Goal: Task Accomplishment & Management: Use online tool/utility

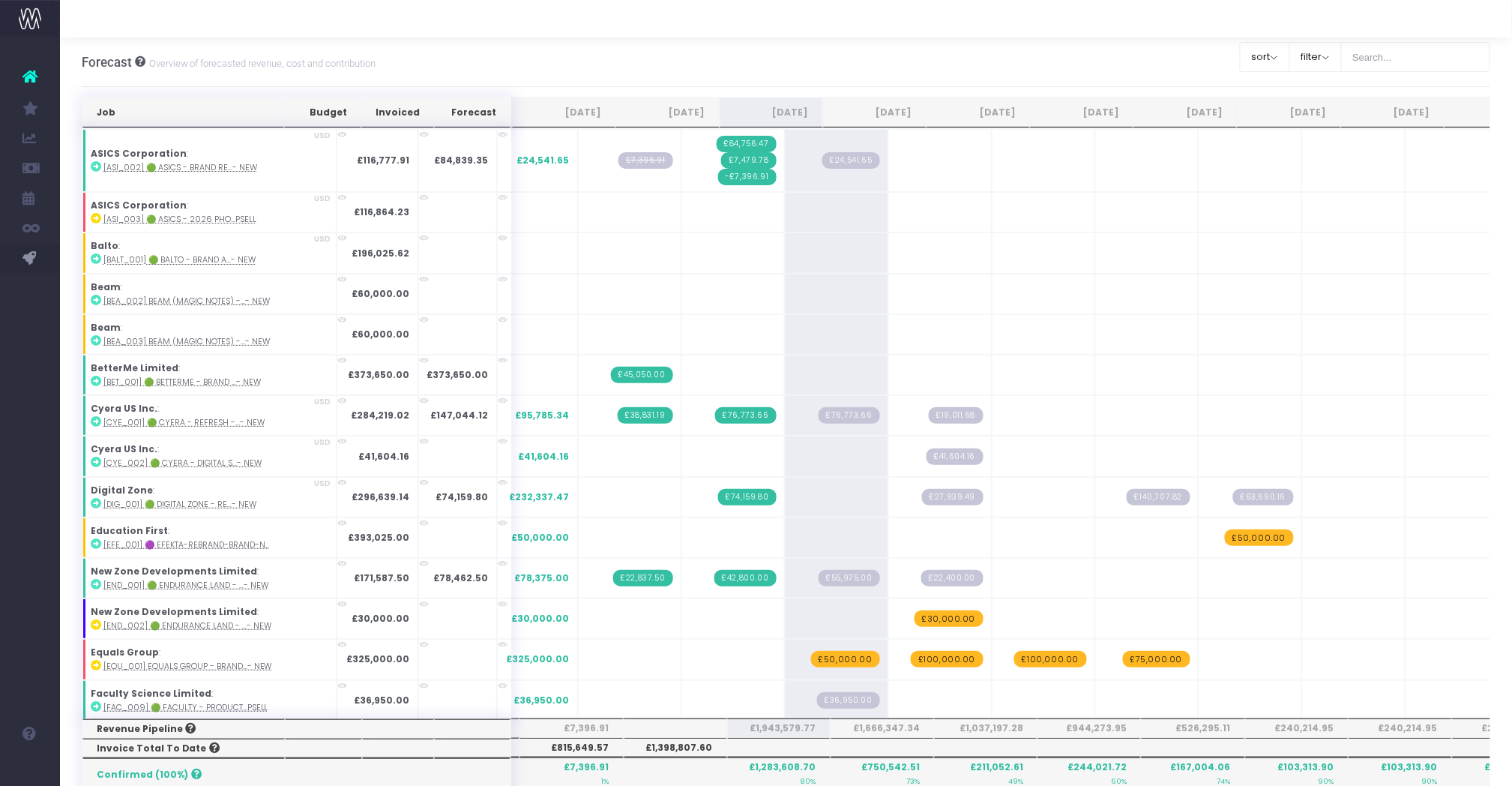
click at [1440, 39] on div "Clear Filters sort Sort by Job Name Desc Sort by Client Name Asc filter By Acco…" at bounding box center [1365, 56] width 251 height 37
click at [1430, 54] on input "text" at bounding box center [1416, 57] width 150 height 30
type input "Microsoft"
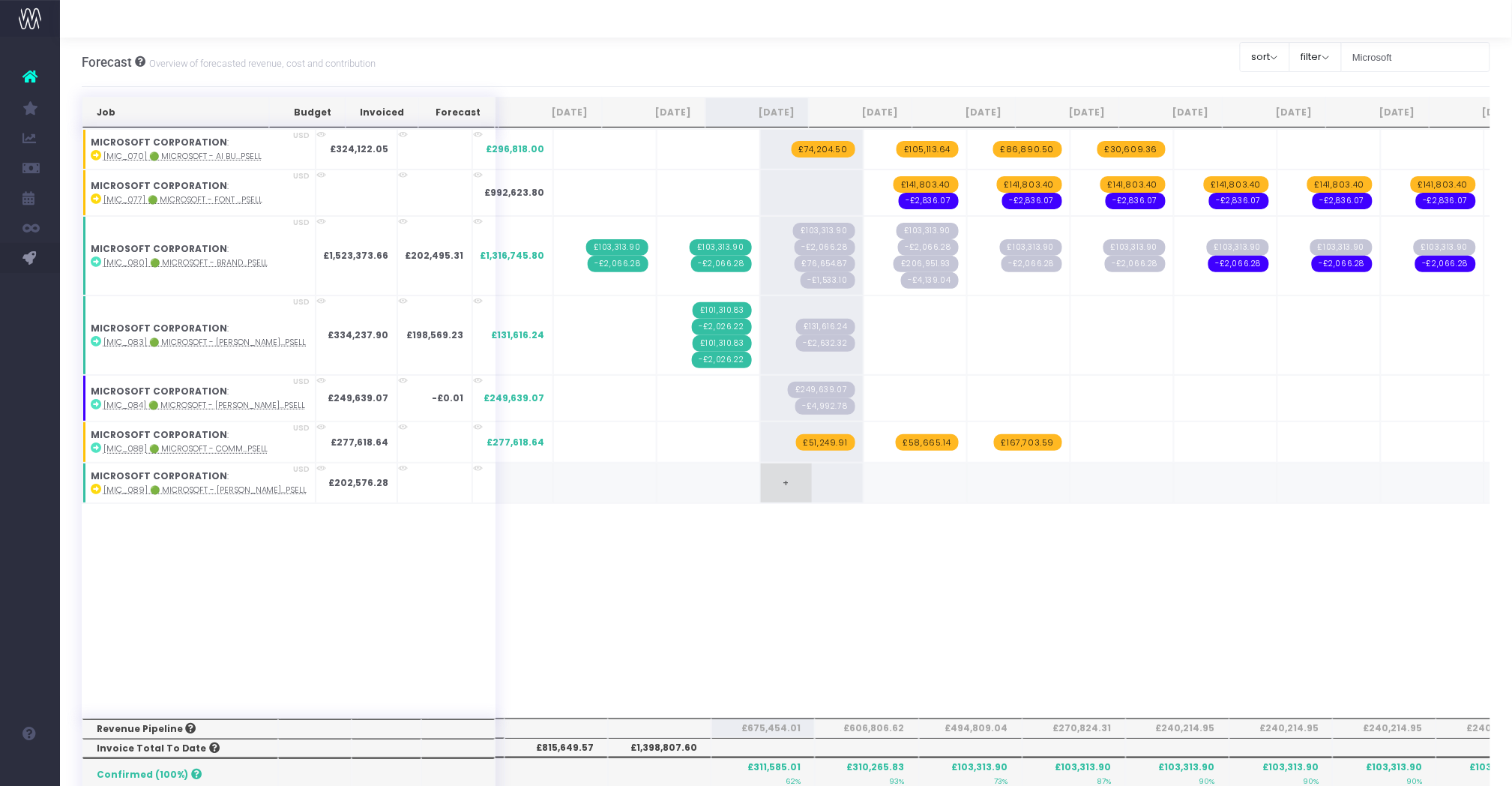
click at [761, 486] on span "+" at bounding box center [786, 483] width 51 height 39
click at [784, 486] on span "£202,576.28" at bounding box center [820, 483] width 72 height 16
type input "81030.512"
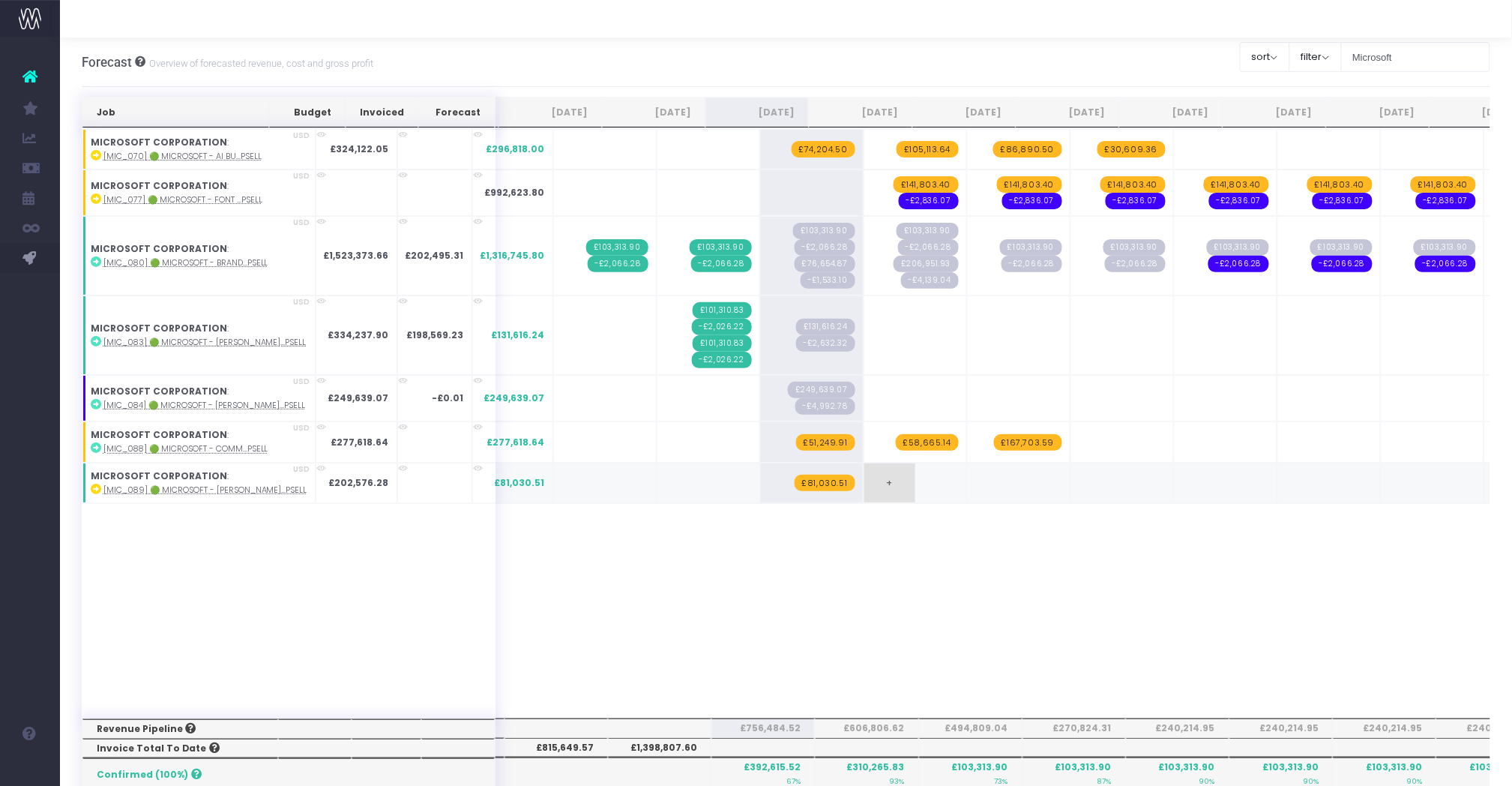
click at [865, 481] on span "+" at bounding box center [890, 483] width 51 height 39
click at [911, 541] on div "Job Budget Invoiced Forecast Jul 25 Aug 25 Sep 25 Oct 25 Nov 25 Dec 25 Jan 26 F…" at bounding box center [786, 751] width 1409 height 1308
click at [173, 491] on abbr "[MIC_089] 🟢 Microsoft - [PERSON_NAME]...psell" at bounding box center [205, 490] width 204 height 11
click at [821, 625] on div "Job Budget Invoiced Forecast Jul 25 Aug 25 Sep 25 Oct 25 Nov 25 Dec 25 Jan 26 F…" at bounding box center [786, 423] width 1409 height 590
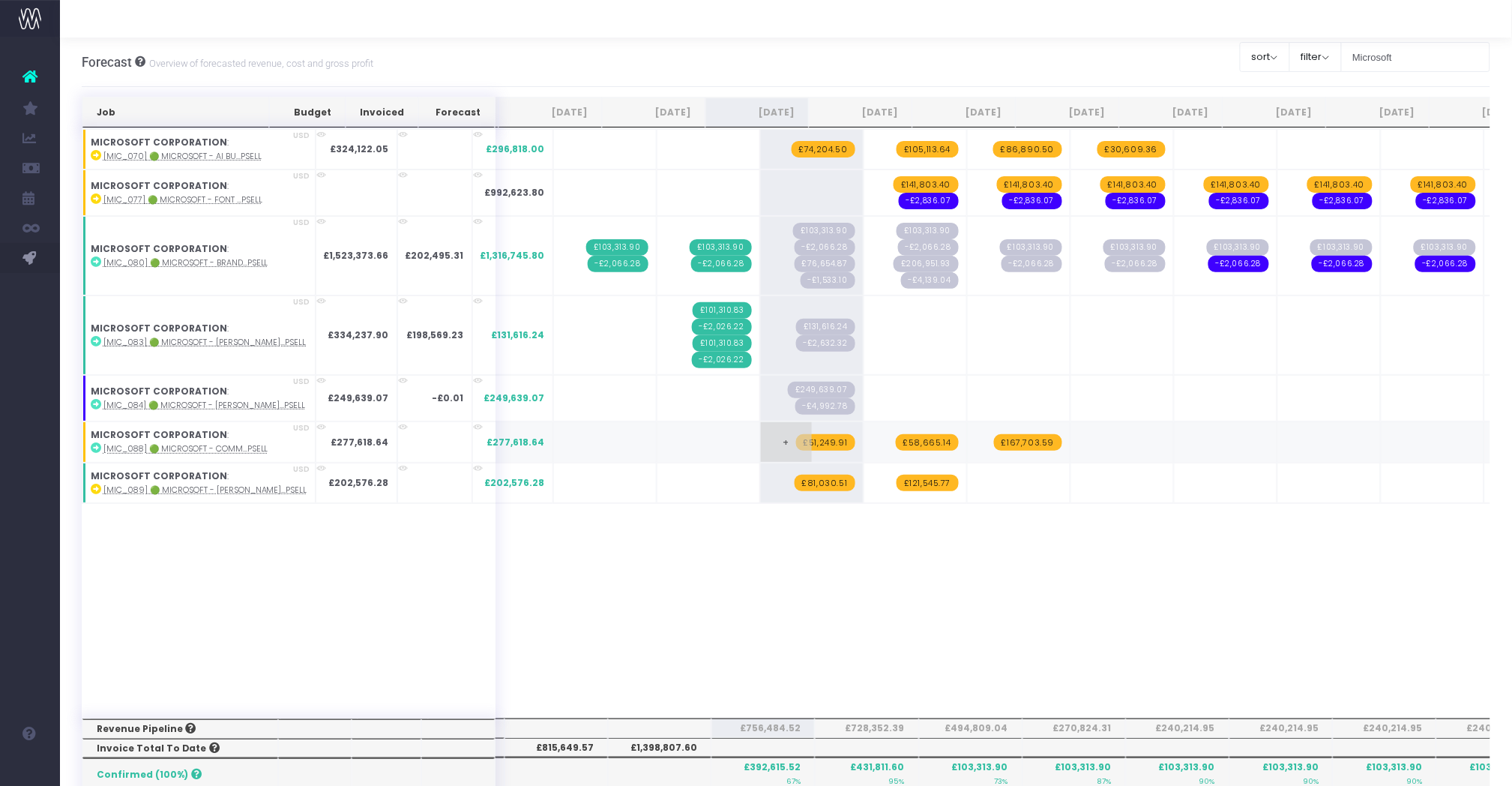
click at [797, 440] on span "£51,249.91" at bounding box center [826, 442] width 59 height 16
type input "20000"
click at [905, 567] on div "Job Budget Invoiced Forecast Jul 25 Aug 25 Sep 25 Oct 25 Nov 25 Dec 25 Jan 26 F…" at bounding box center [786, 751] width 1409 height 1308
click at [896, 444] on span "£58,665.14" at bounding box center [927, 442] width 63 height 16
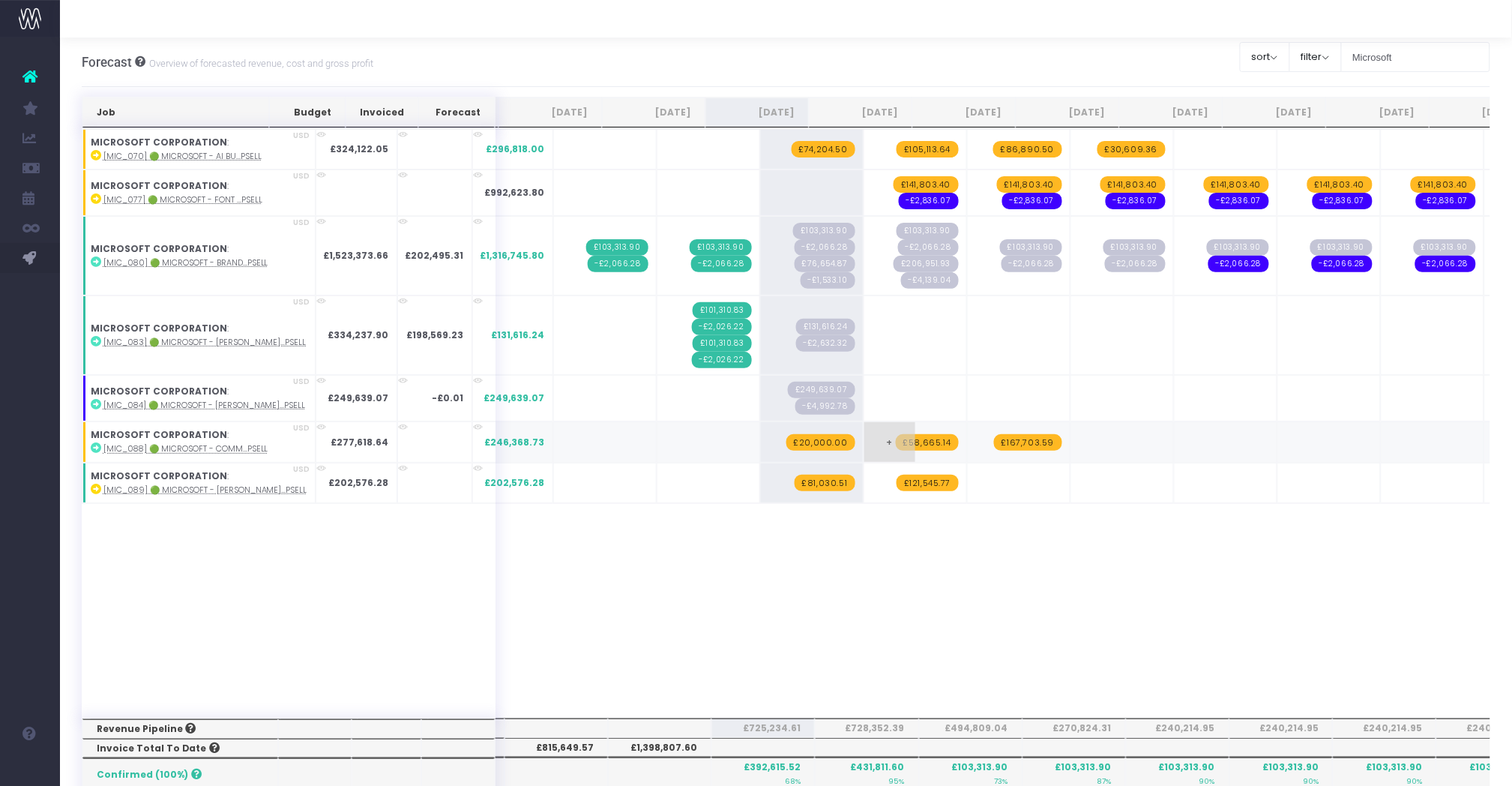
click at [896, 444] on span "£58,665.14" at bounding box center [927, 442] width 63 height 16
type input "30000"
click at [1050, 643] on div "Job Budget Invoiced Forecast Jul 25 Aug 25 Sep 25 Oct 25 Nov 25 Dec 25 Jan 26 F…" at bounding box center [786, 751] width 1409 height 1308
click at [184, 449] on abbr "[MIC_088] 🟢 Microsoft - Comm...psell" at bounding box center [185, 448] width 165 height 11
click at [843, 579] on div "Job Budget Invoiced Forecast Jul 25 Aug 25 Sep 25 Oct 25 Nov 25 Dec 25 Jan 26 F…" at bounding box center [786, 423] width 1409 height 590
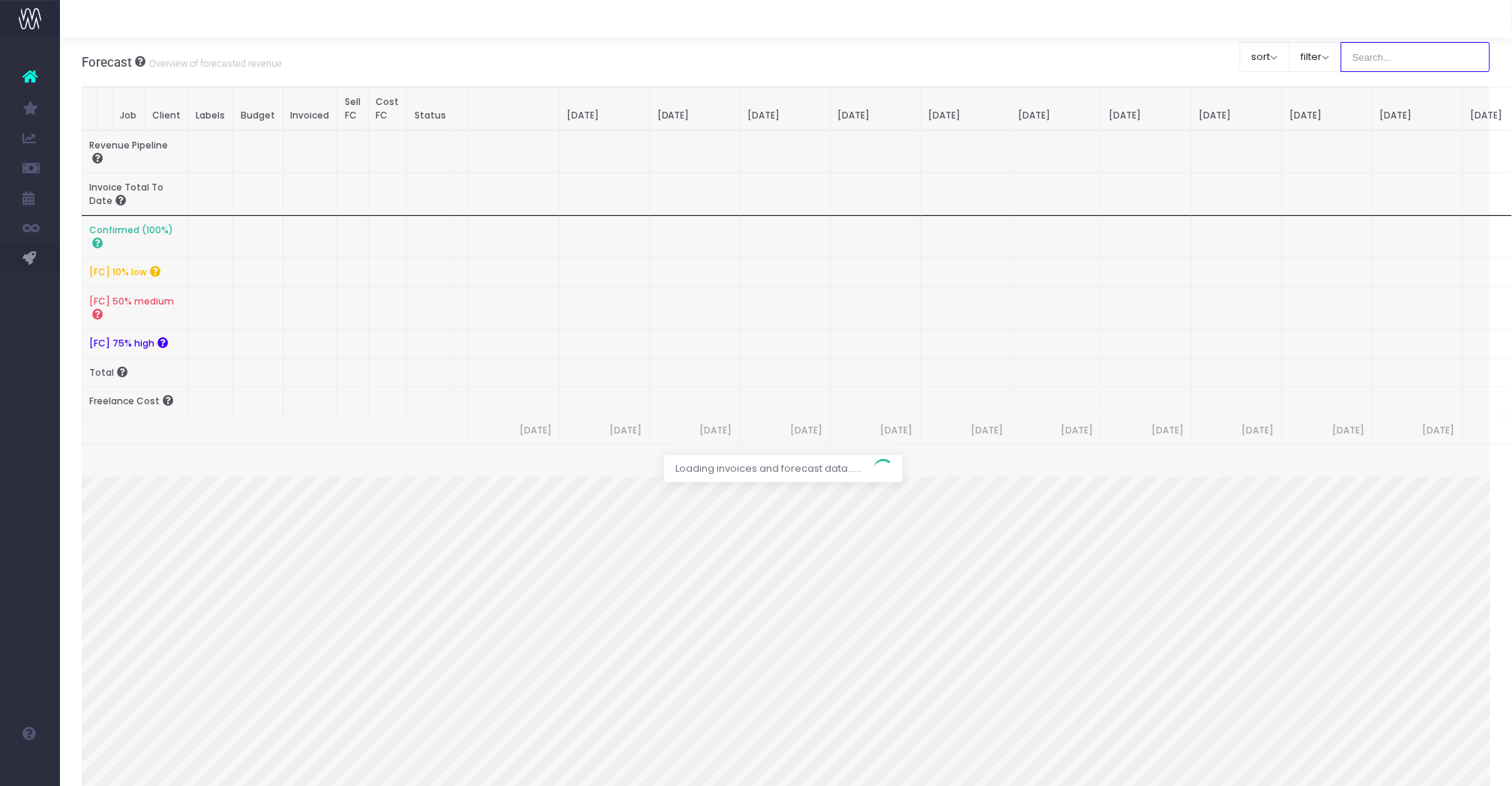
click at [1410, 66] on input "text" at bounding box center [1416, 57] width 150 height 30
type input "Microsoft"
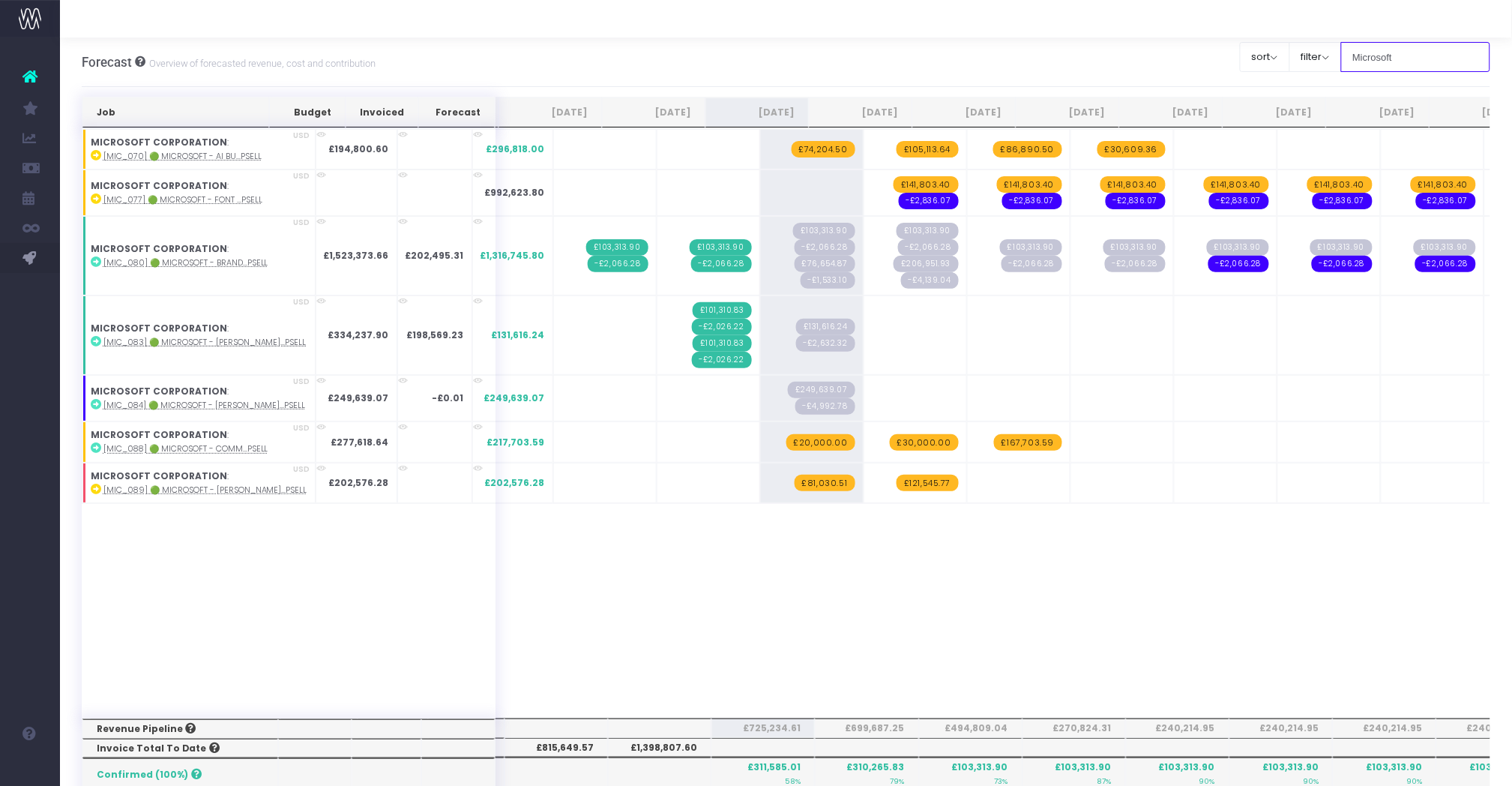
click at [1440, 54] on input "Microsoft" at bounding box center [1416, 57] width 150 height 30
click at [1097, 157] on span "£30,609.36" at bounding box center [1131, 149] width 68 height 16
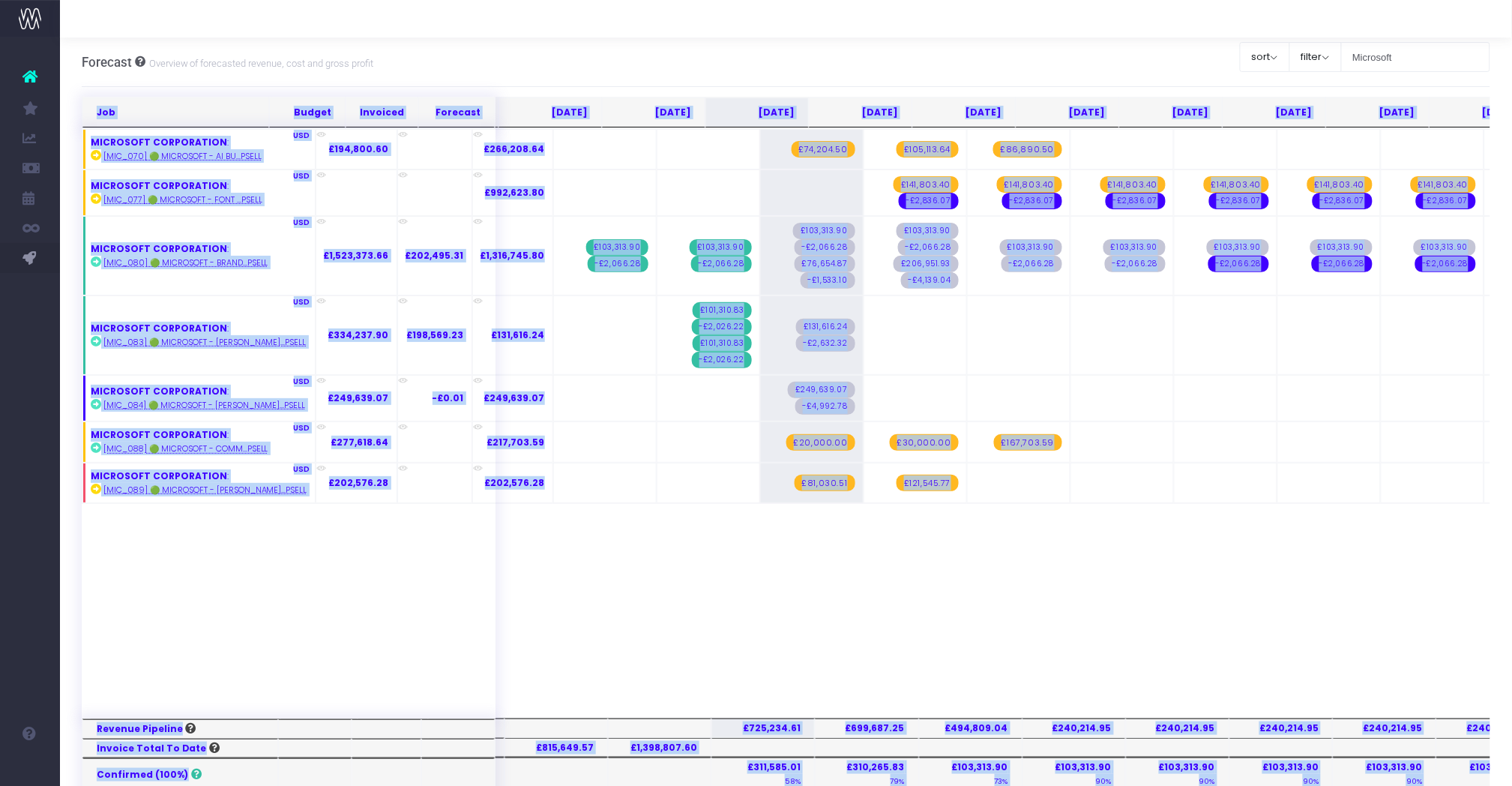
click at [993, 151] on span "£86,890.50" at bounding box center [1028, 149] width 69 height 16
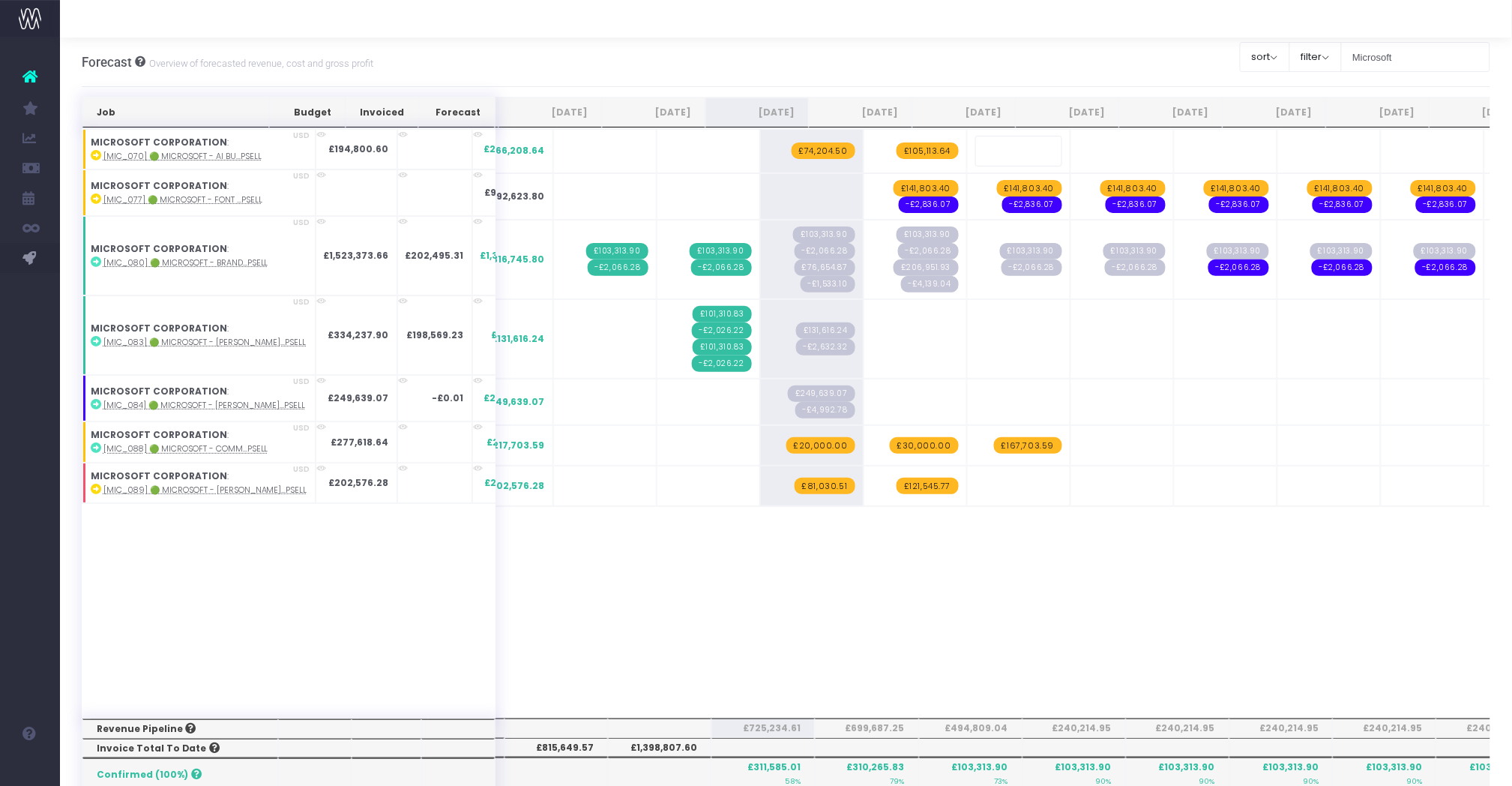
click at [1020, 89] on div "Forecast Overview of forecasted revenue, cost and gross profit Clear Filters so…" at bounding box center [786, 720] width 1453 height 1368
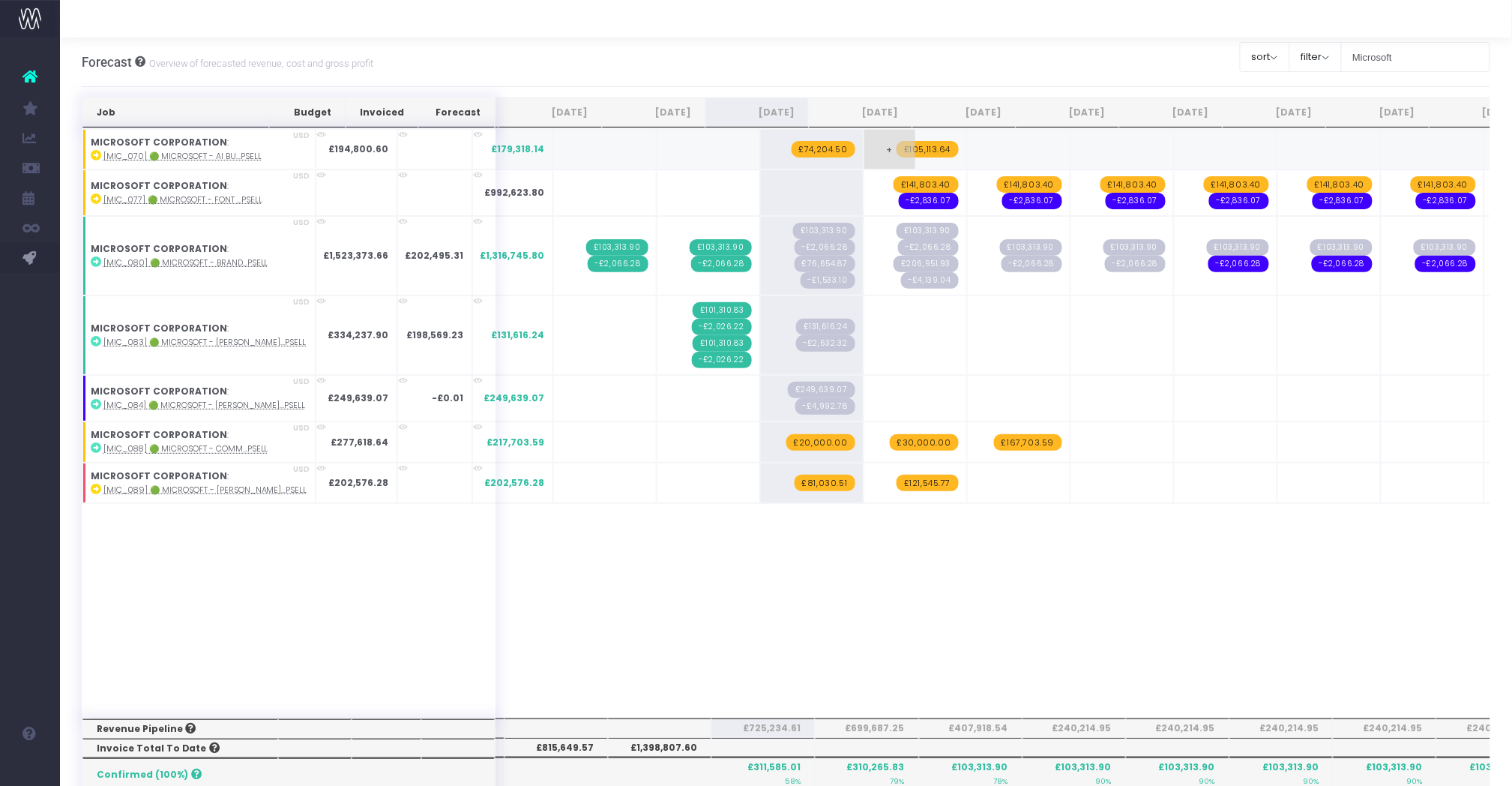
click at [897, 150] on span "£105,113.64" at bounding box center [928, 149] width 62 height 16
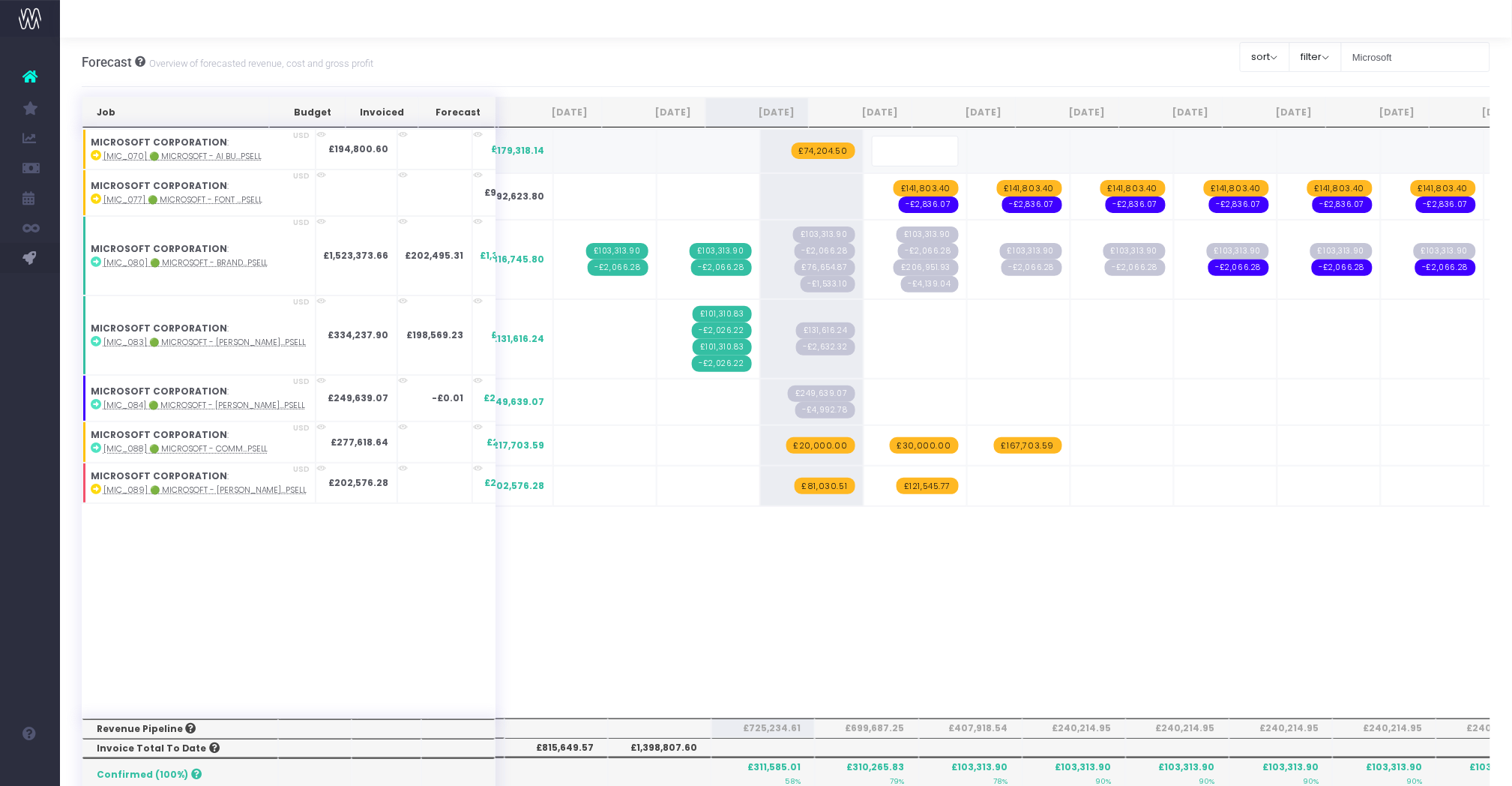
click at [977, 67] on div "Forecast Overview of forecasted revenue, cost and gross profit Clear Filters so…" at bounding box center [786, 61] width 1409 height 49
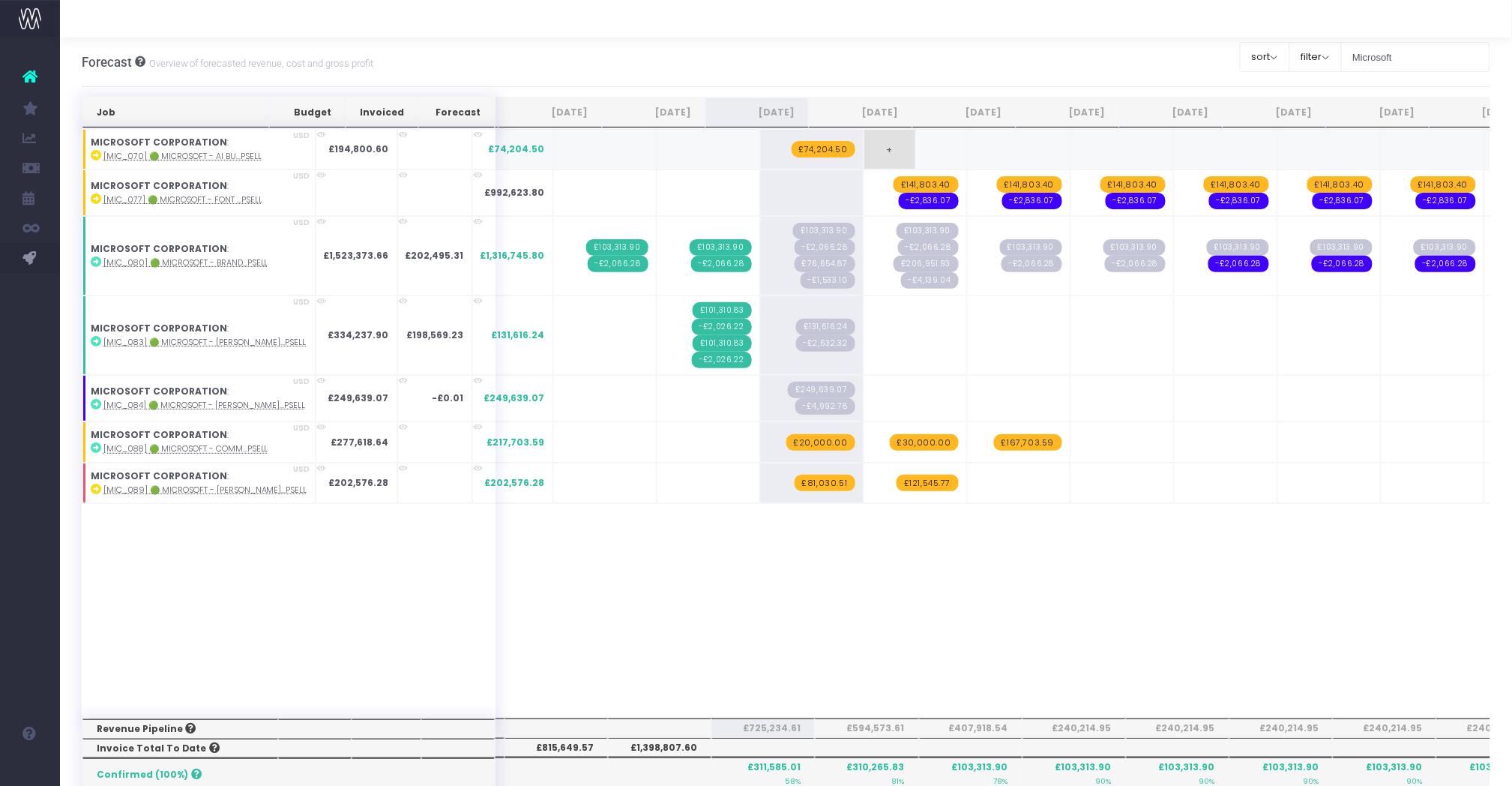
click at [865, 147] on span "+" at bounding box center [890, 148] width 51 height 39
click at [226, 452] on abbr "[MIC_088] 🟢 Microsoft - Comm...psell" at bounding box center [185, 448] width 165 height 11
click at [1400, 59] on input "Microsoft" at bounding box center [1416, 57] width 150 height 30
click at [1397, 56] on input "Microsoft" at bounding box center [1416, 57] width 150 height 30
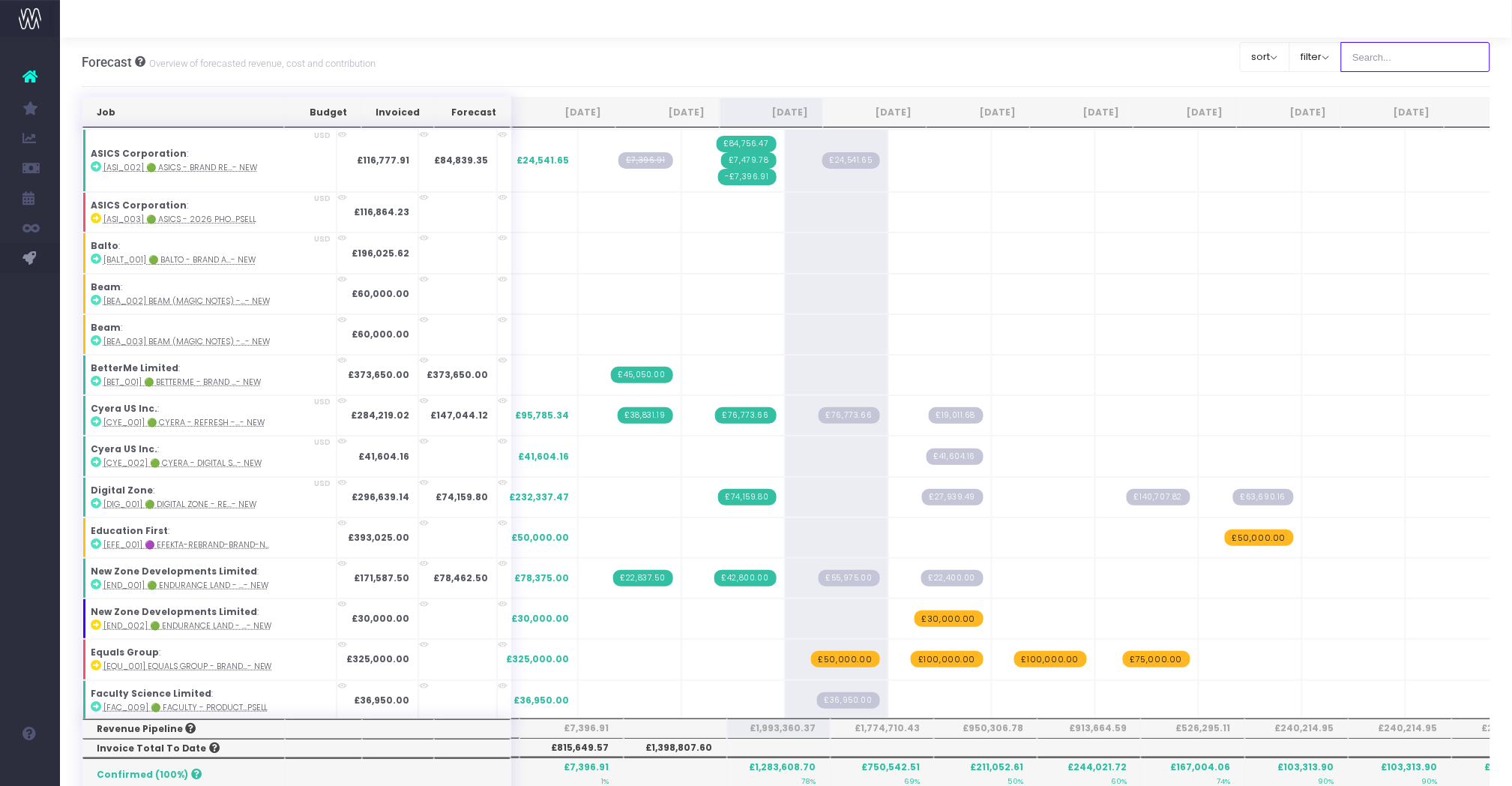
click at [1423, 60] on input "text" at bounding box center [1416, 57] width 150 height 30
type input "Microsoft"
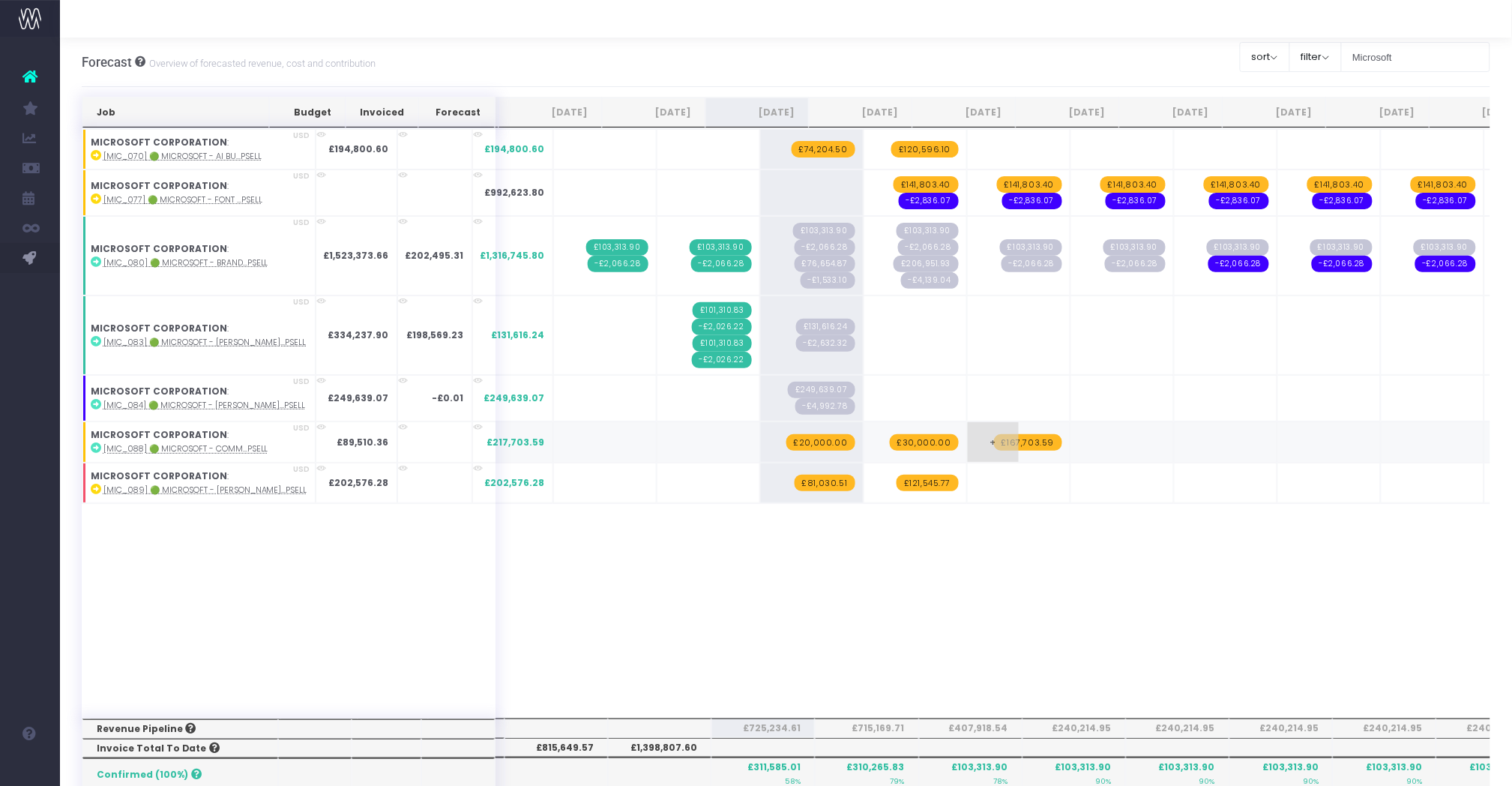
click at [994, 444] on span "£167,703.59" at bounding box center [1028, 442] width 68 height 16
click at [972, 565] on div "Job Budget Invoiced Forecast [DATE] Aug [DATE] Oct [DATE] Dec [DATE] Feb [DATE]…" at bounding box center [786, 751] width 1409 height 1308
click at [890, 447] on span "£30,000.00" at bounding box center [924, 442] width 69 height 16
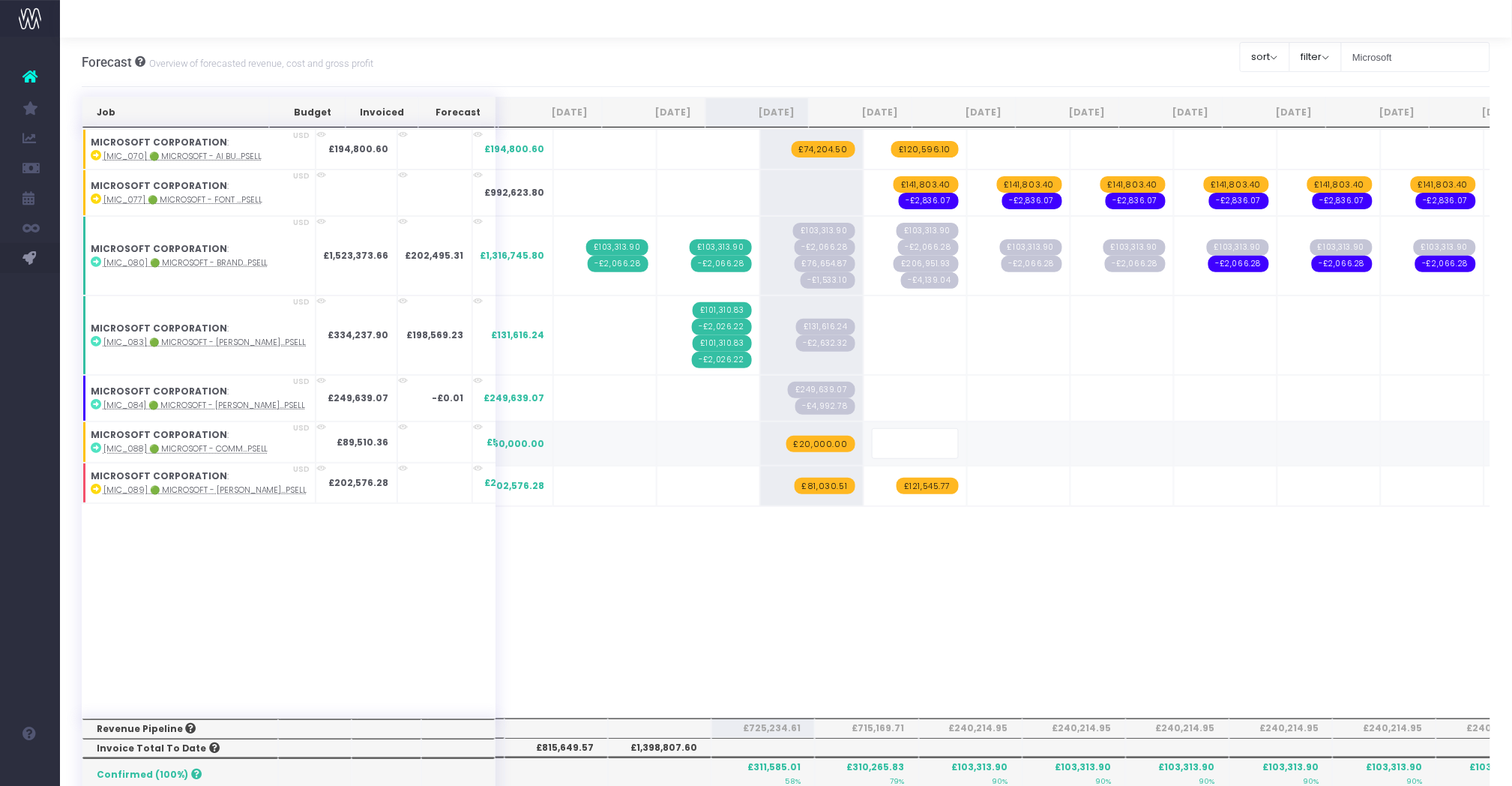
click at [924, 596] on div "Job Budget Invoiced Forecast [DATE] Aug [DATE] Oct [DATE] Dec [DATE] Feb [DATE]…" at bounding box center [786, 751] width 1409 height 1308
click at [865, 446] on span "+" at bounding box center [890, 441] width 51 height 39
click at [969, 617] on div "Job Budget Invoiced Forecast [DATE] Aug [DATE] Oct [DATE] Dec [DATE] Feb [DATE]…" at bounding box center [786, 423] width 1409 height 590
click at [883, 617] on div "Job Budget Invoiced Forecast [DATE] Aug [DATE] Oct [DATE] Dec [DATE] Feb [DATE]…" at bounding box center [786, 423] width 1409 height 590
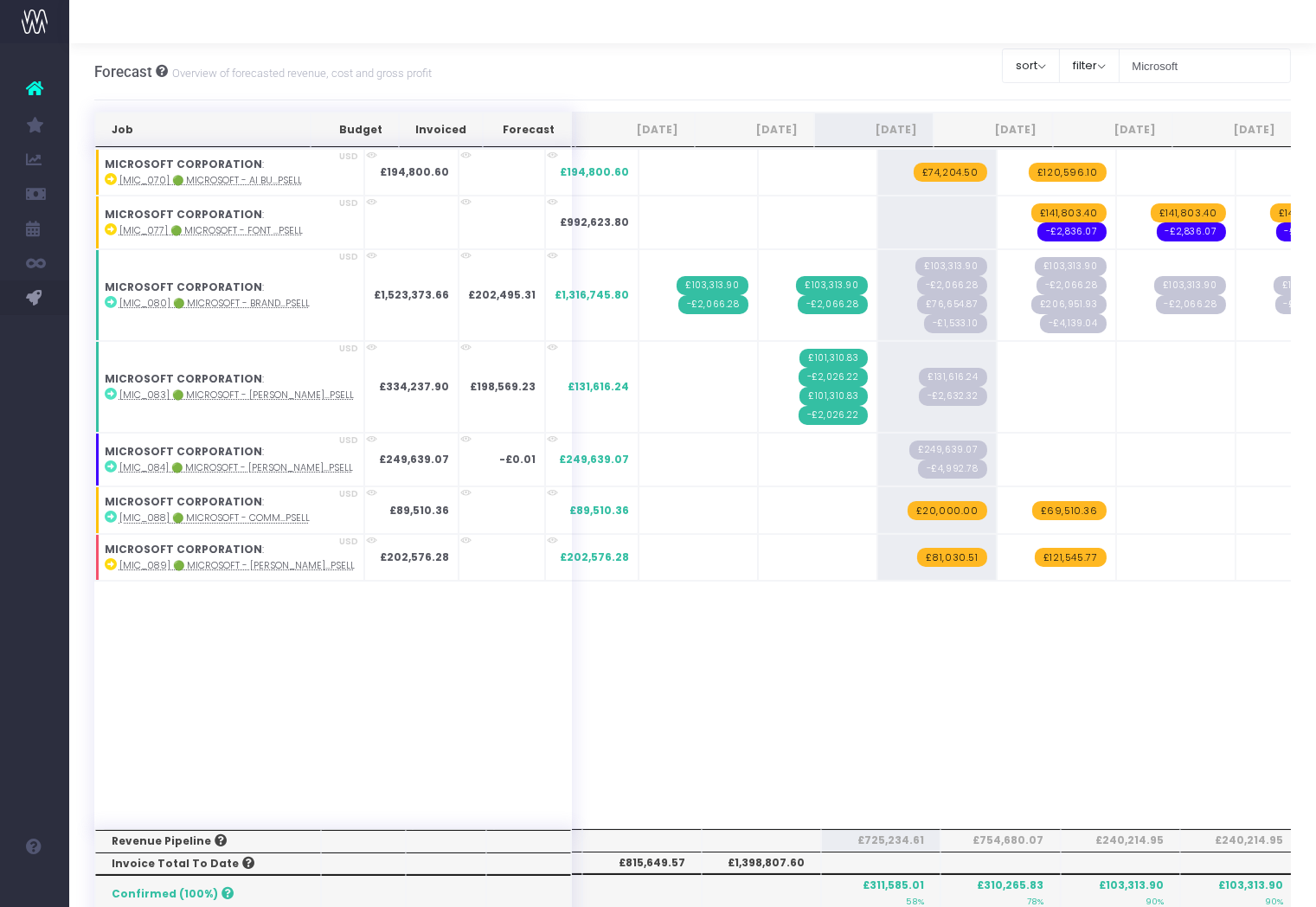
click at [883, 661] on div "Job Budget Invoiced Forecast [DATE] Aug [DATE] Oct [DATE] Dec [DATE] Feb [DATE]…" at bounding box center [693, 488] width 1198 height 680
click at [852, 630] on div "Job Budget Invoiced Forecast [DATE] Aug [DATE] Oct [DATE] Dec [DATE] Feb [DATE]…" at bounding box center [693, 488] width 1198 height 680
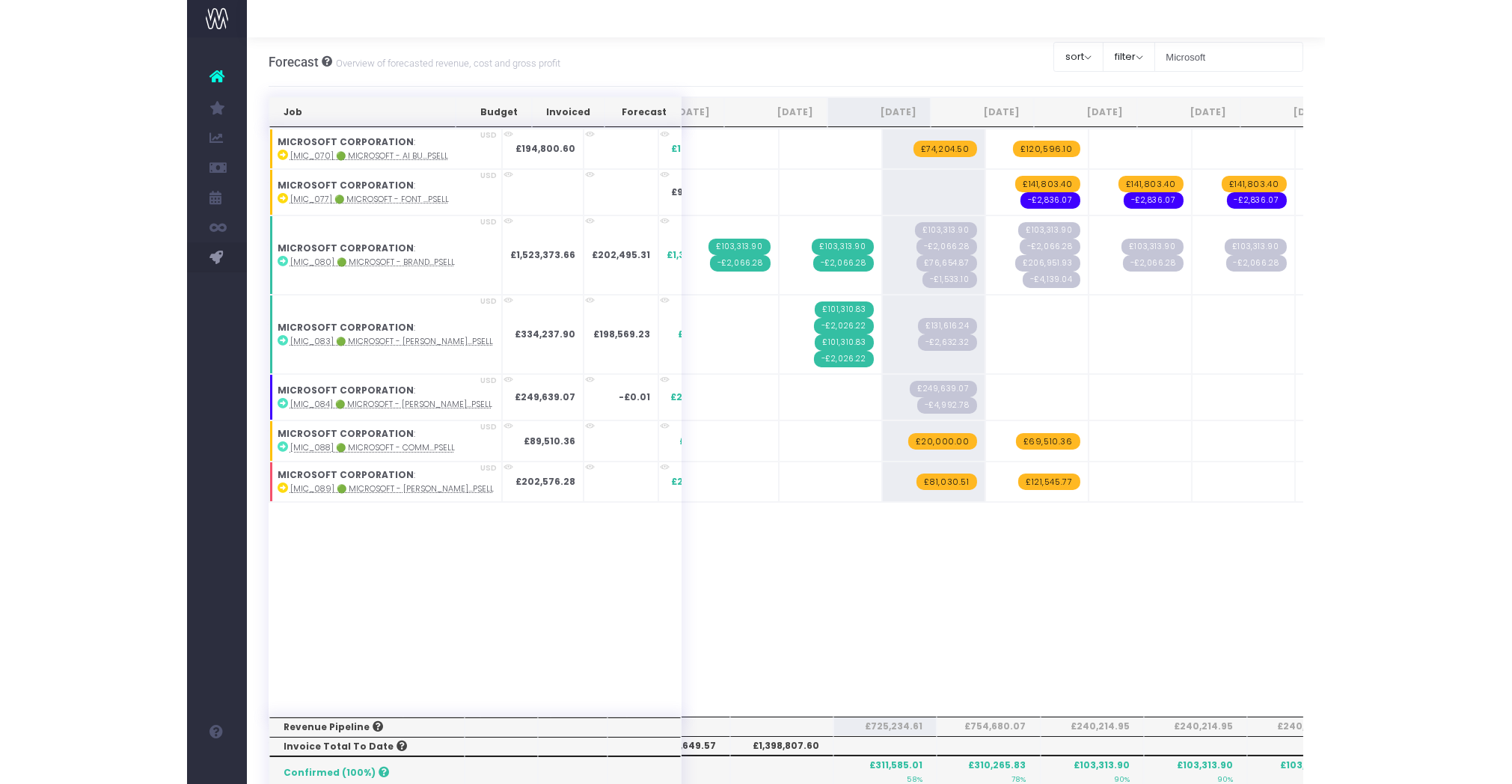
scroll to position [0, 66]
